Goal: Check status: Check status

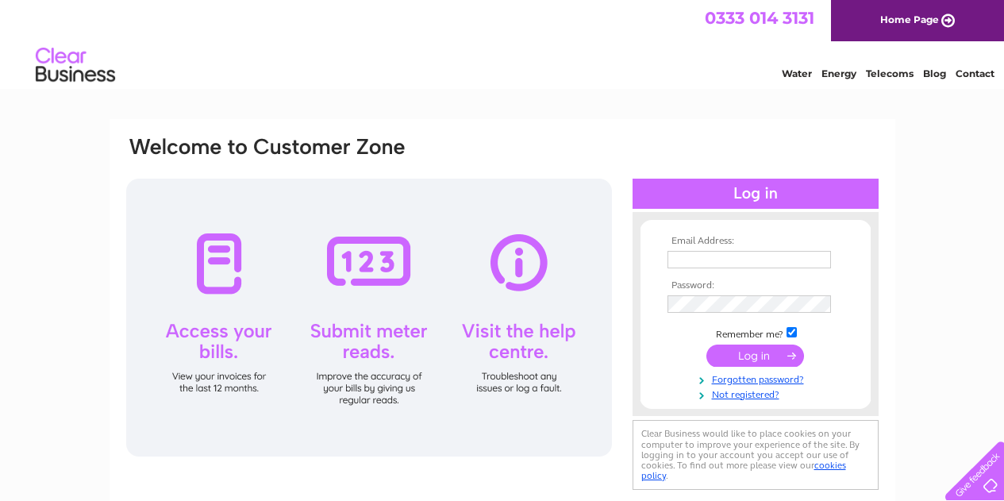
type input "i.g.engineering@btconnect.com"
click at [768, 352] on input "submit" at bounding box center [755, 355] width 98 height 22
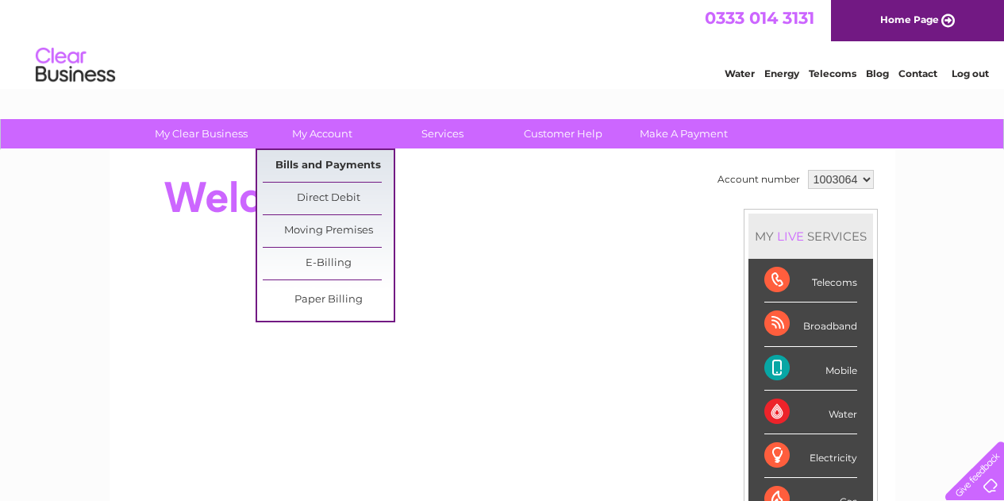
click at [334, 164] on link "Bills and Payments" at bounding box center [328, 166] width 131 height 32
click at [339, 162] on link "Bills and Payments" at bounding box center [328, 166] width 131 height 32
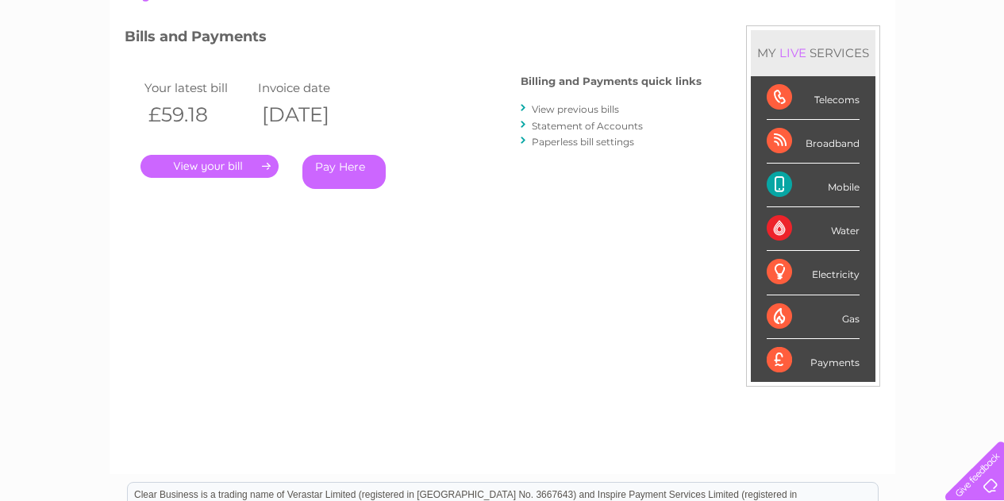
scroll to position [159, 0]
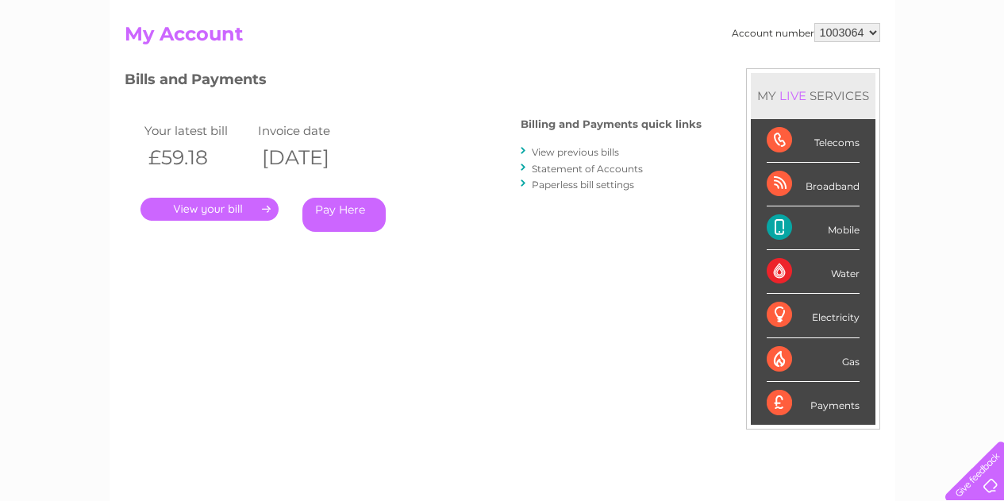
click at [240, 205] on link "." at bounding box center [209, 209] width 138 height 23
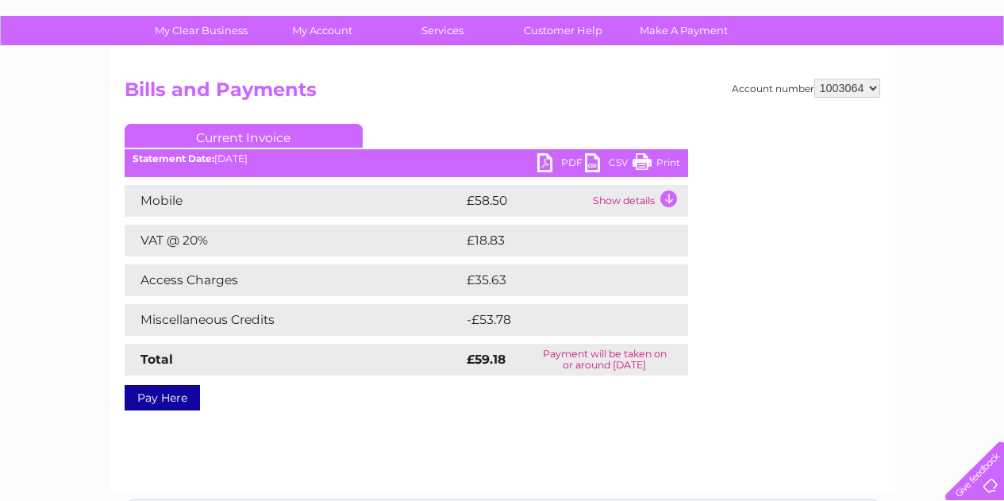
scroll to position [159, 0]
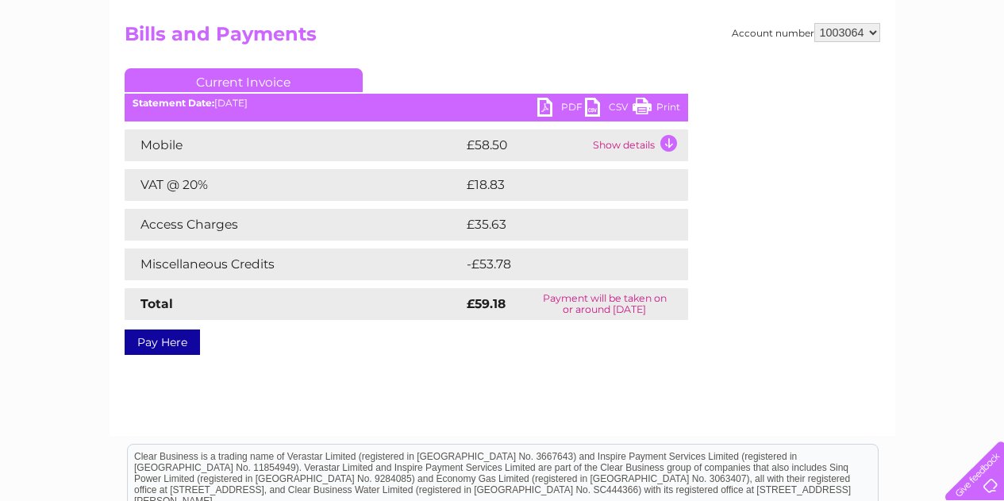
click at [544, 109] on link "PDF" at bounding box center [561, 109] width 48 height 23
click at [565, 102] on link "PDF" at bounding box center [561, 109] width 48 height 23
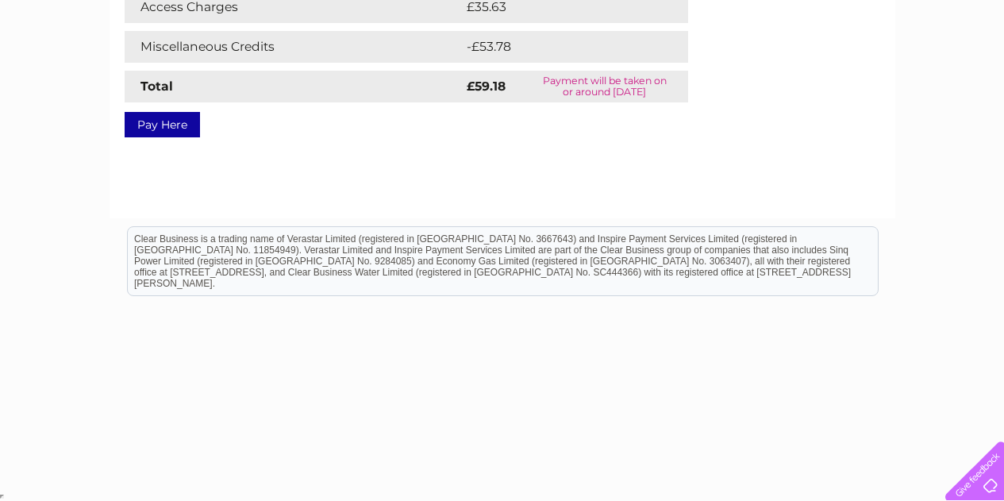
scroll to position [0, 0]
